Goal: Find specific page/section: Find specific page/section

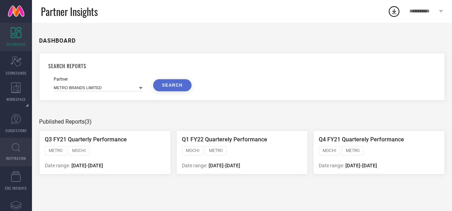
click at [21, 156] on span "INSPIRATION" at bounding box center [16, 158] width 20 height 5
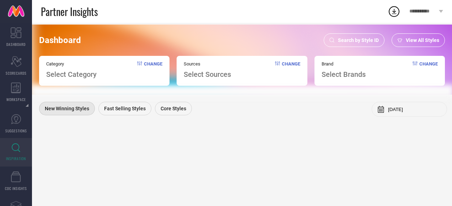
click at [334, 38] on icon at bounding box center [331, 40] width 5 height 5
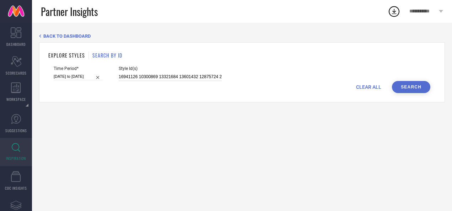
click at [190, 77] on input "16941126 10300869 13321684 13601432 12875724 20387856 12193854 2355195 23560426…" at bounding box center [170, 77] width 103 height 8
paste input "8727210 22874966 22875032 22875038 22875042 22875162 22875338 22875780 22875796…"
type input "18727210 22874966 22875032 22875038 22875042 22875162 22875338 22875780 2287579…"
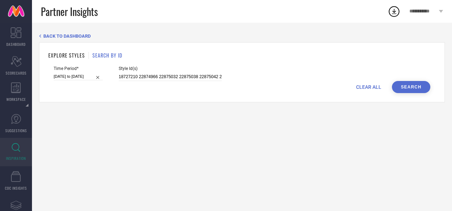
click at [407, 86] on button "Search" at bounding box center [411, 87] width 38 height 12
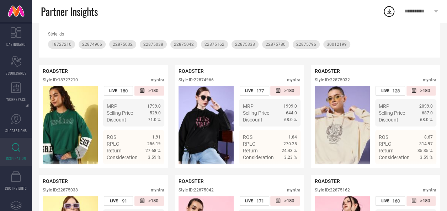
scroll to position [98, 0]
